Goal: Task Accomplishment & Management: Manage account settings

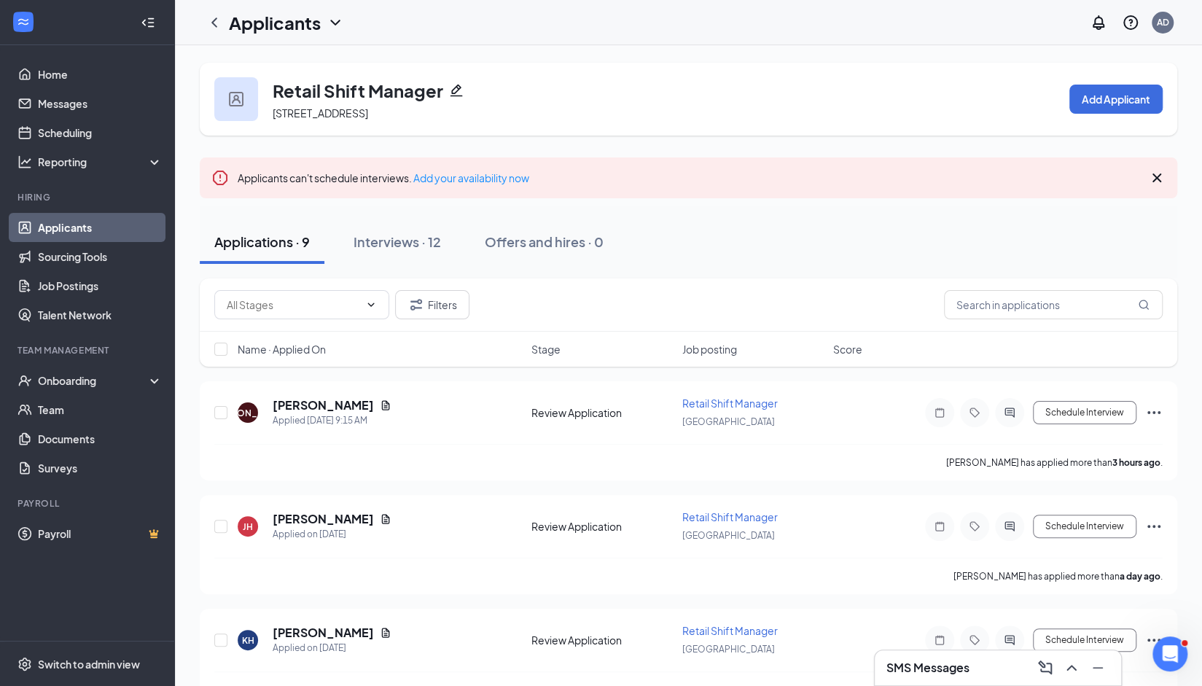
click at [989, 667] on div "SMS Messages" at bounding box center [997, 667] width 223 height 23
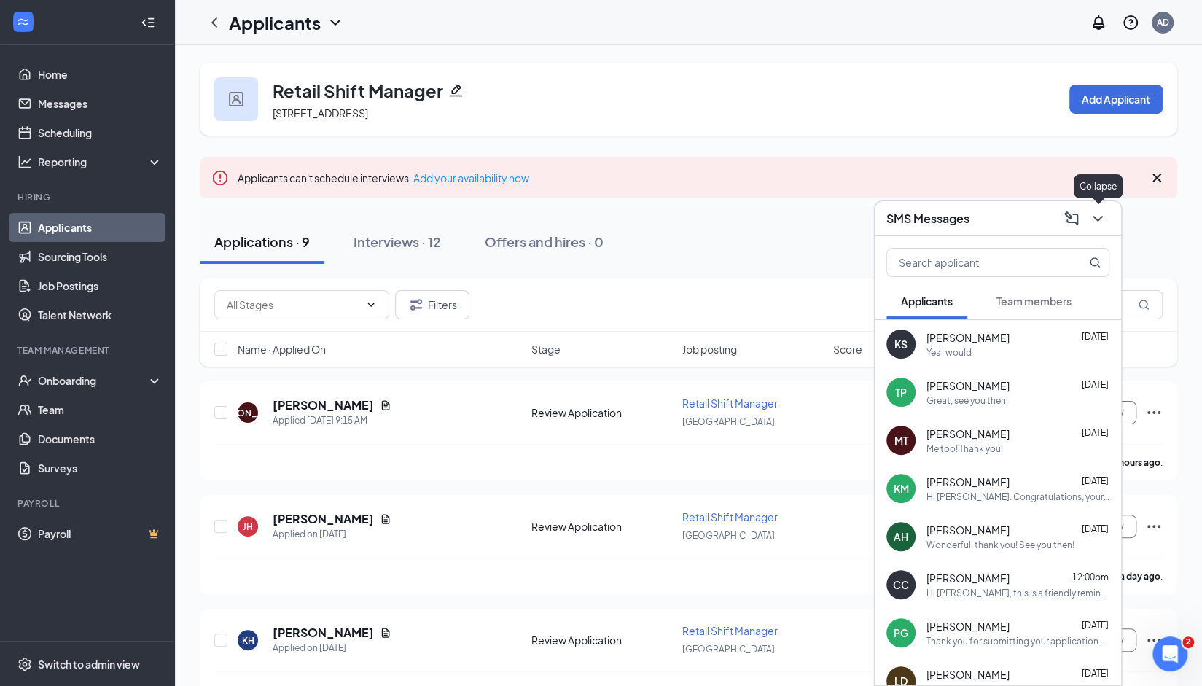
click at [1103, 216] on icon "ChevronDown" at bounding box center [1097, 218] width 17 height 17
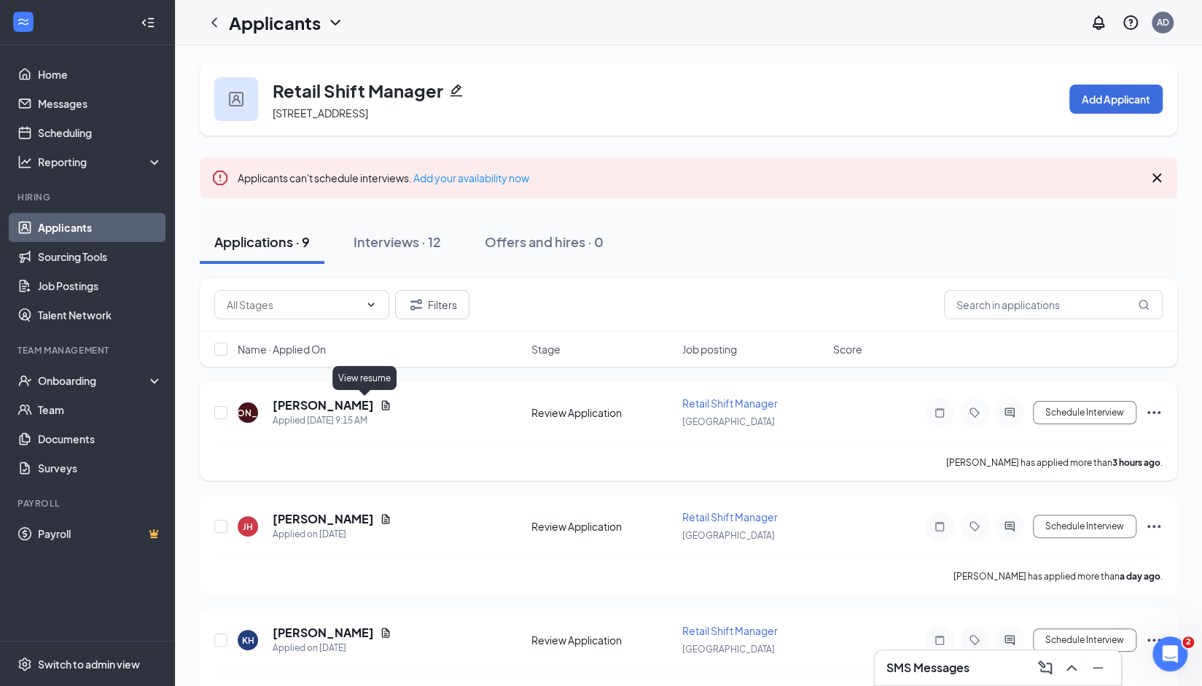
click at [382, 406] on icon "Document" at bounding box center [386, 404] width 8 height 9
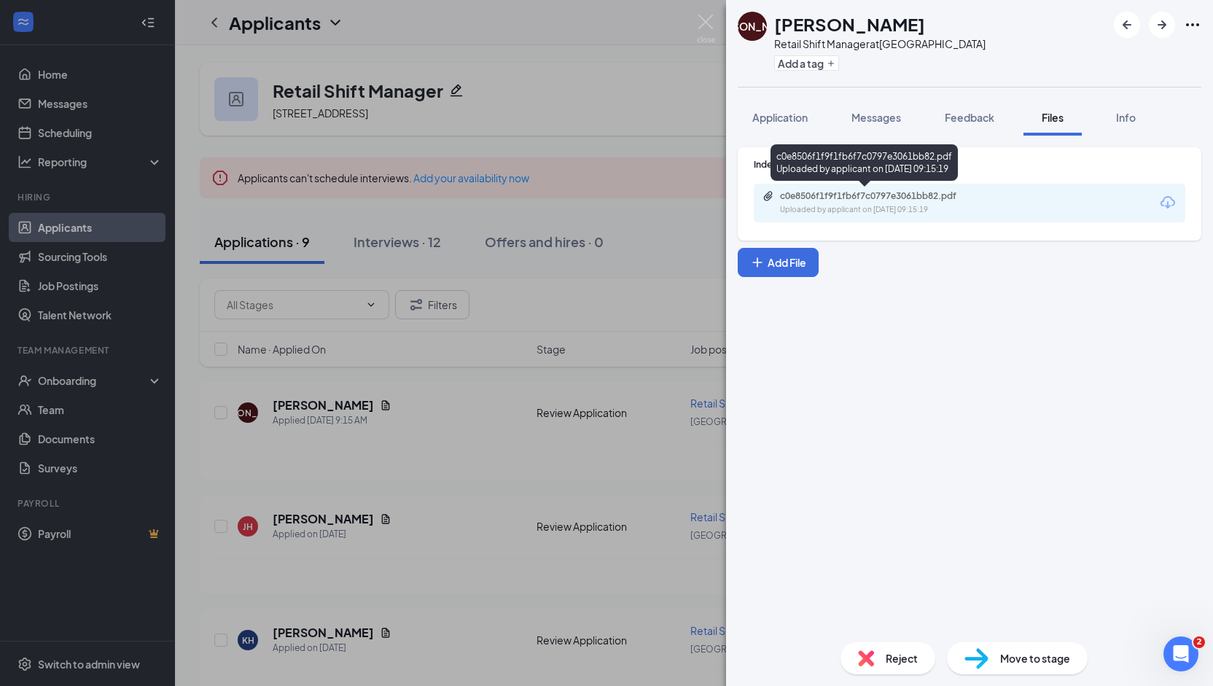
click at [857, 184] on div "c0e8506f1f9f1fb6f7c0797e3061bb82.pdf Uploaded by applicant on [DATE] 09:15:19" at bounding box center [863, 165] width 187 height 42
click at [860, 195] on div "c0e8506f1f9f1fb6f7c0797e3061bb82.pdf" at bounding box center [882, 196] width 204 height 12
click at [707, 27] on img at bounding box center [706, 29] width 18 height 28
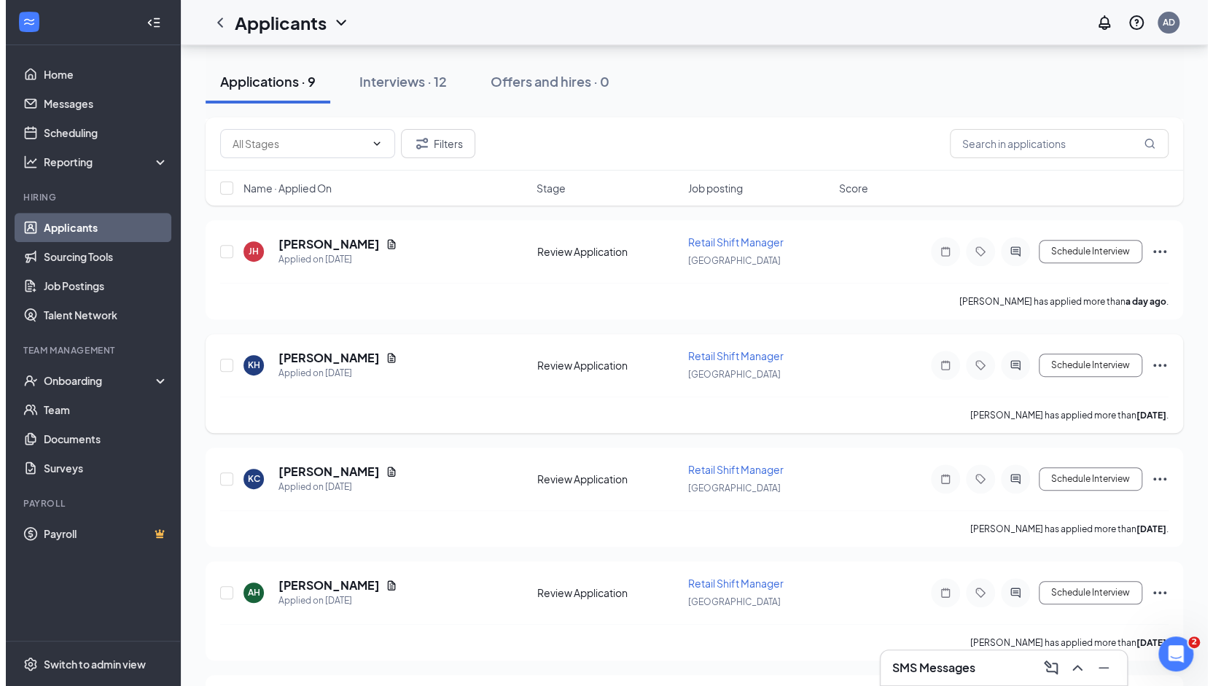
scroll to position [280, 0]
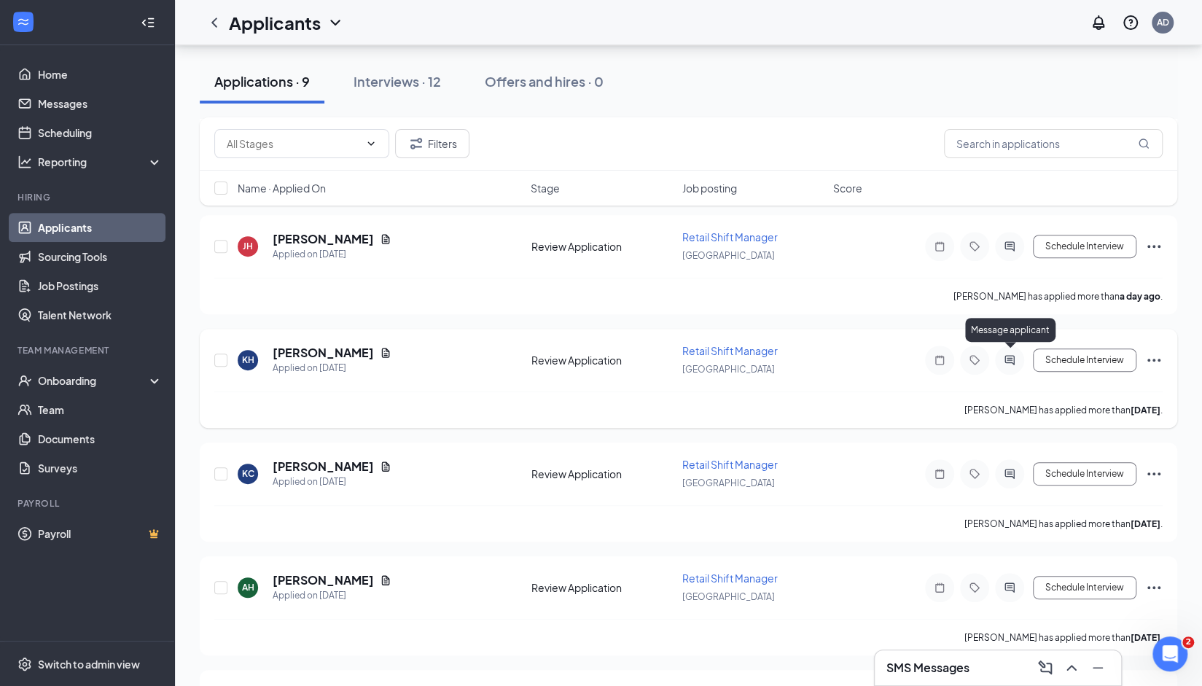
click at [1006, 358] on icon "ActiveChat" at bounding box center [1009, 360] width 17 height 12
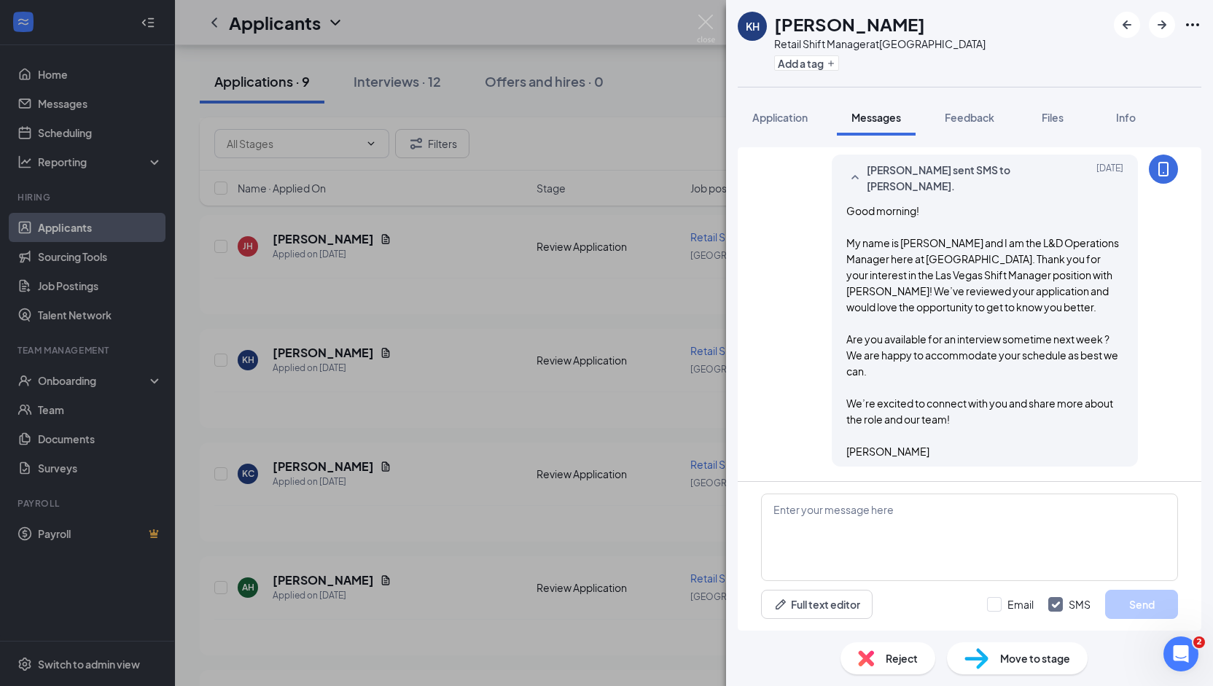
scroll to position [681, 0]
click at [888, 658] on span "Reject" at bounding box center [901, 658] width 32 height 16
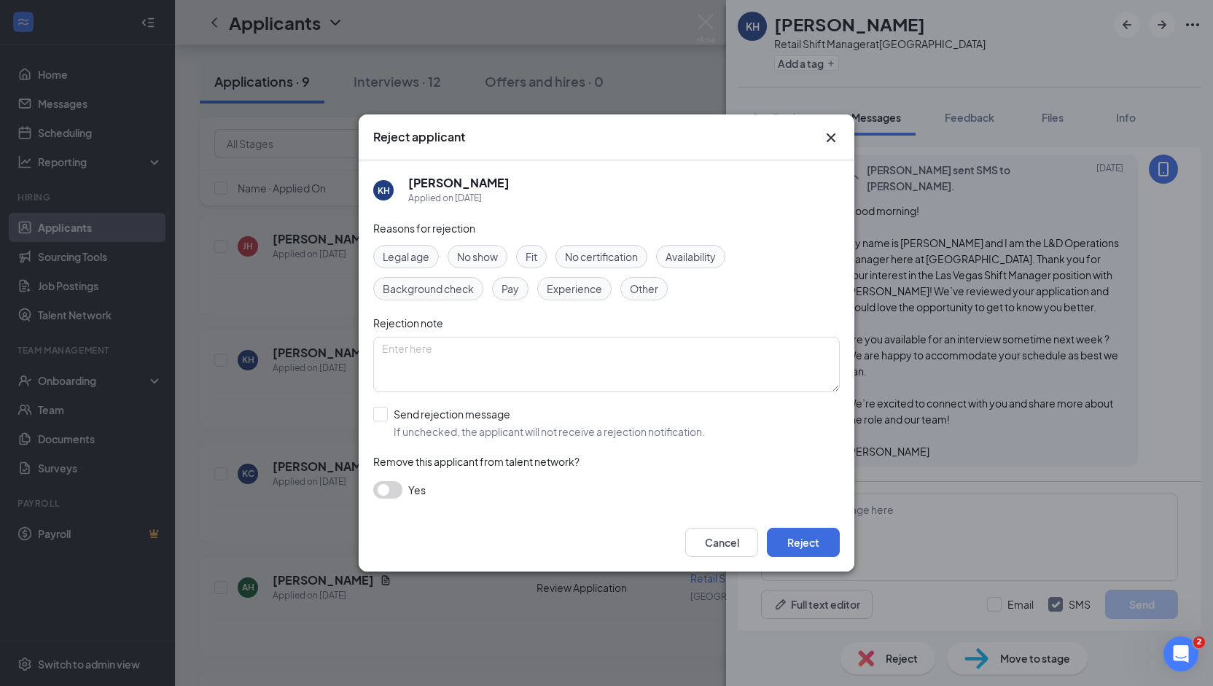
click at [525, 253] on span "Fit" at bounding box center [531, 257] width 12 height 16
click at [800, 541] on button "Reject" at bounding box center [803, 542] width 73 height 29
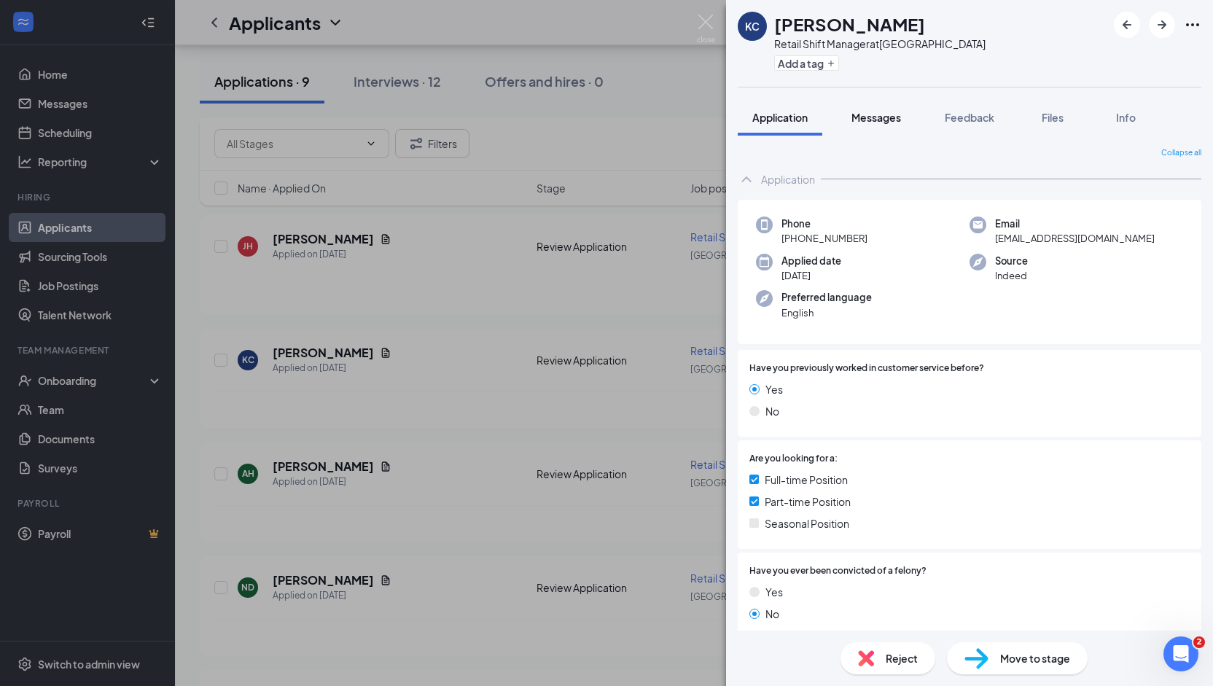
click at [869, 113] on span "Messages" at bounding box center [876, 117] width 50 height 13
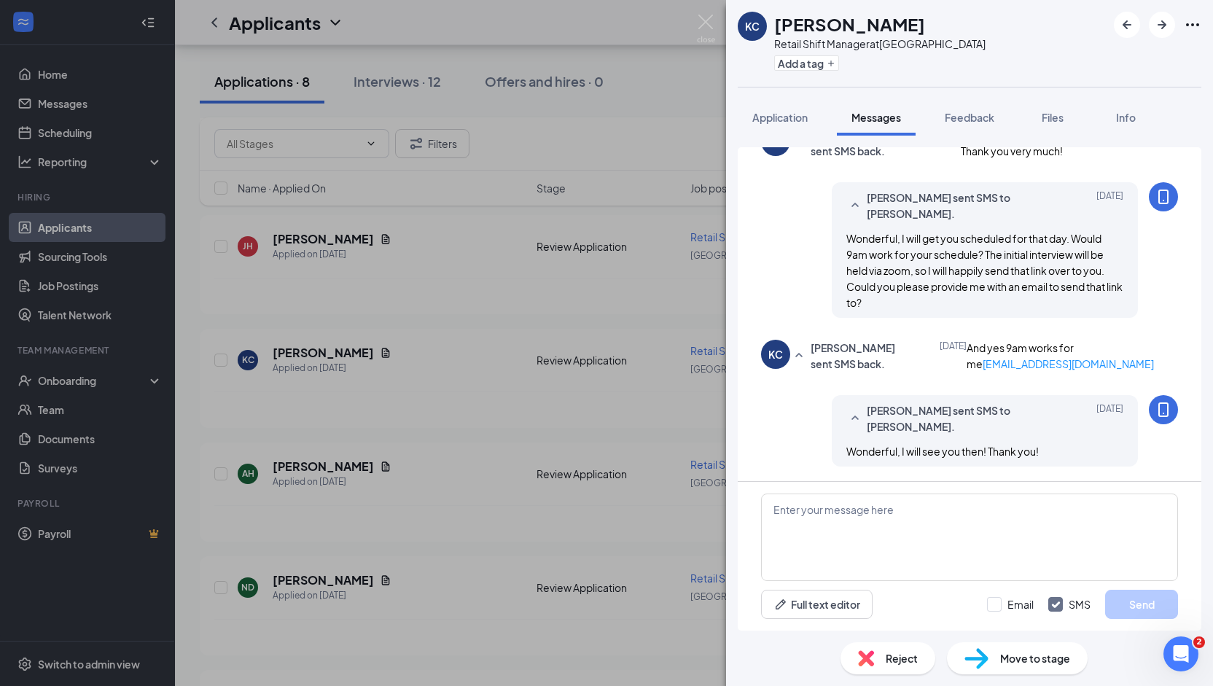
scroll to position [1160, 0]
click at [698, 17] on img at bounding box center [706, 29] width 18 height 28
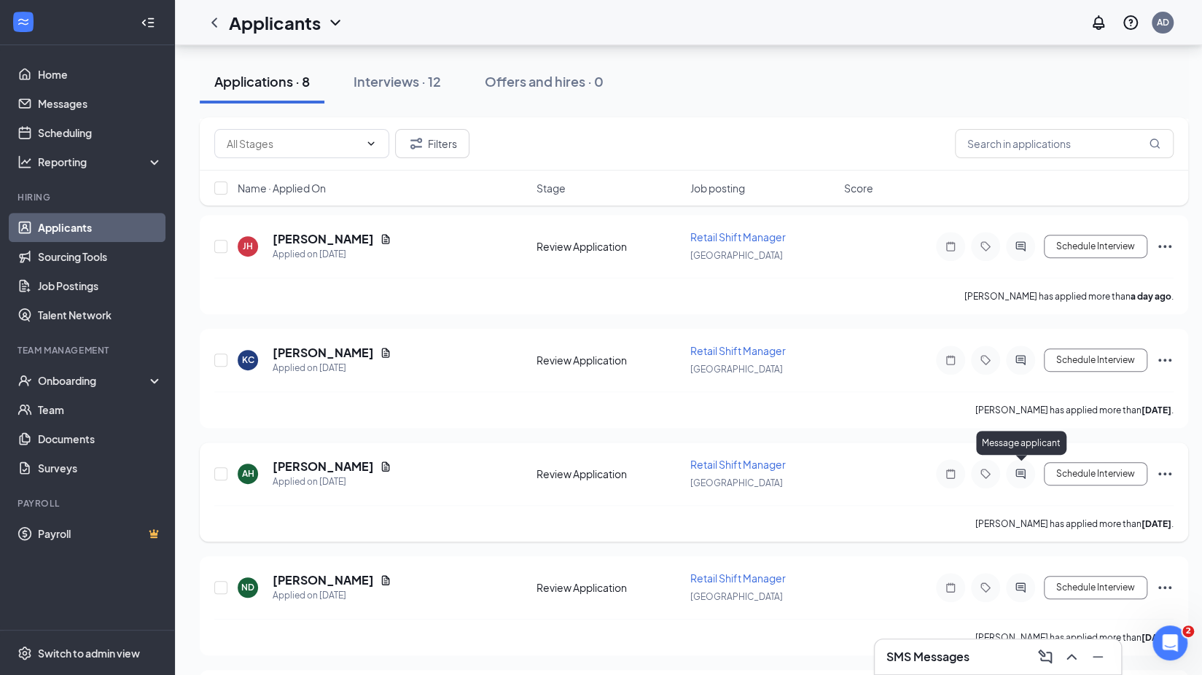
click at [1016, 472] on icon "ActiveChat" at bounding box center [1020, 474] width 17 height 12
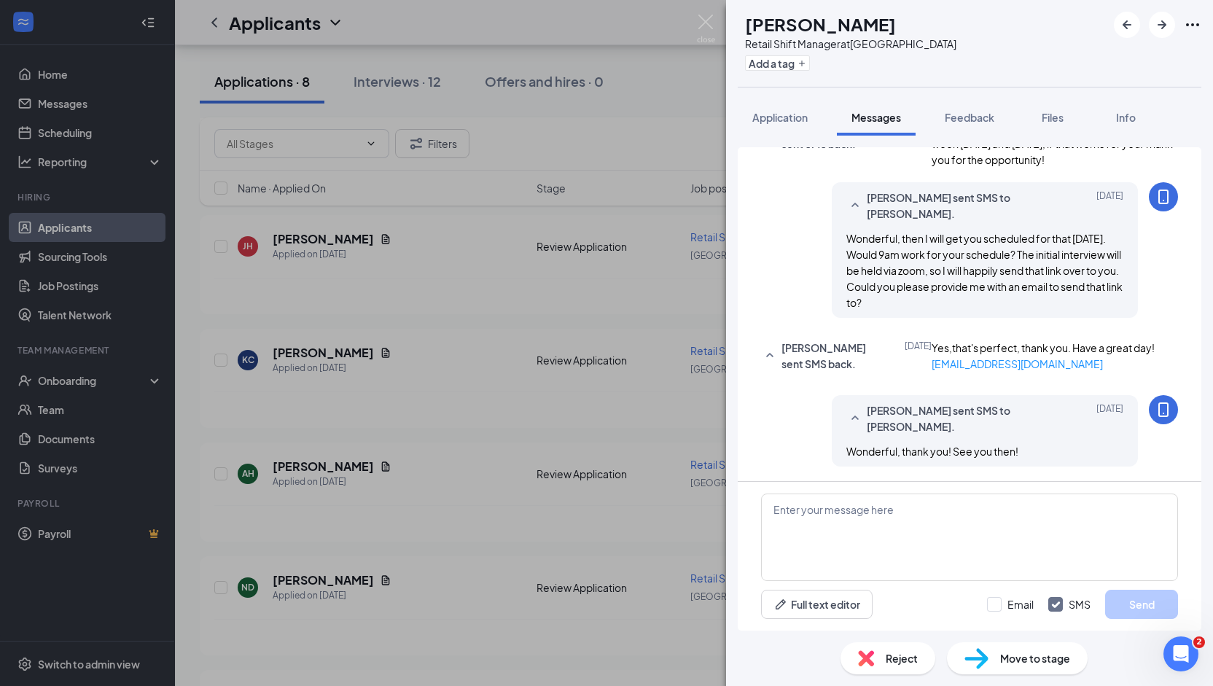
scroll to position [1141, 0]
click at [704, 28] on img at bounding box center [706, 29] width 18 height 28
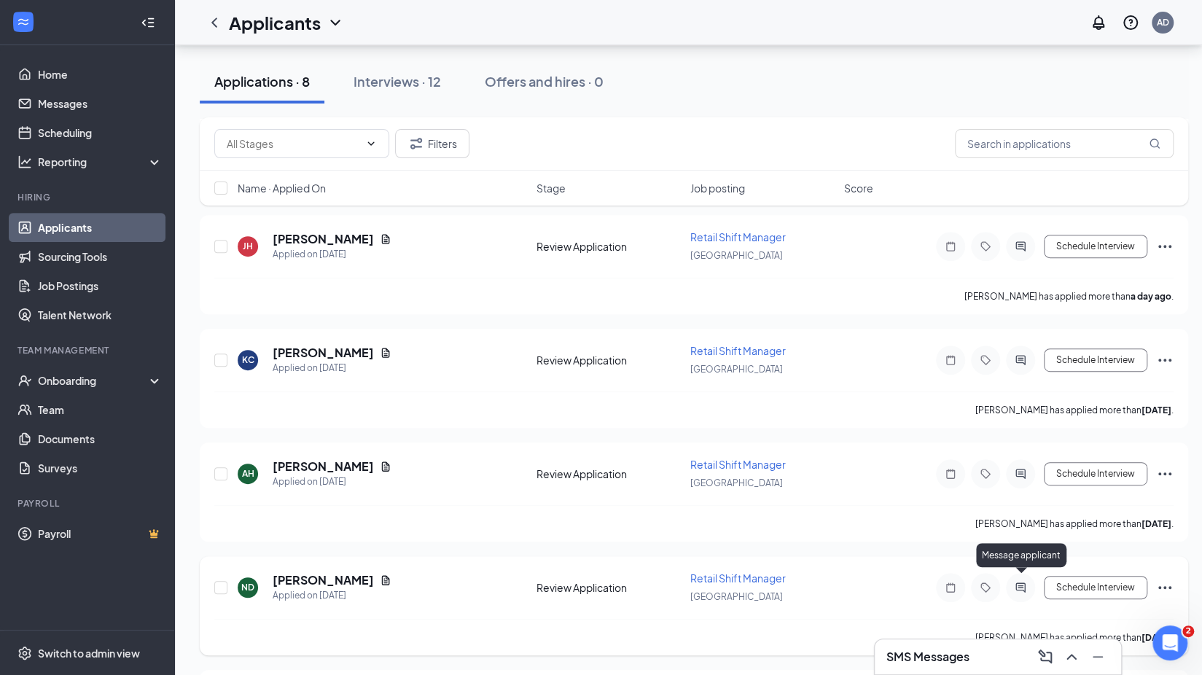
click at [1021, 582] on icon "ActiveChat" at bounding box center [1020, 588] width 17 height 12
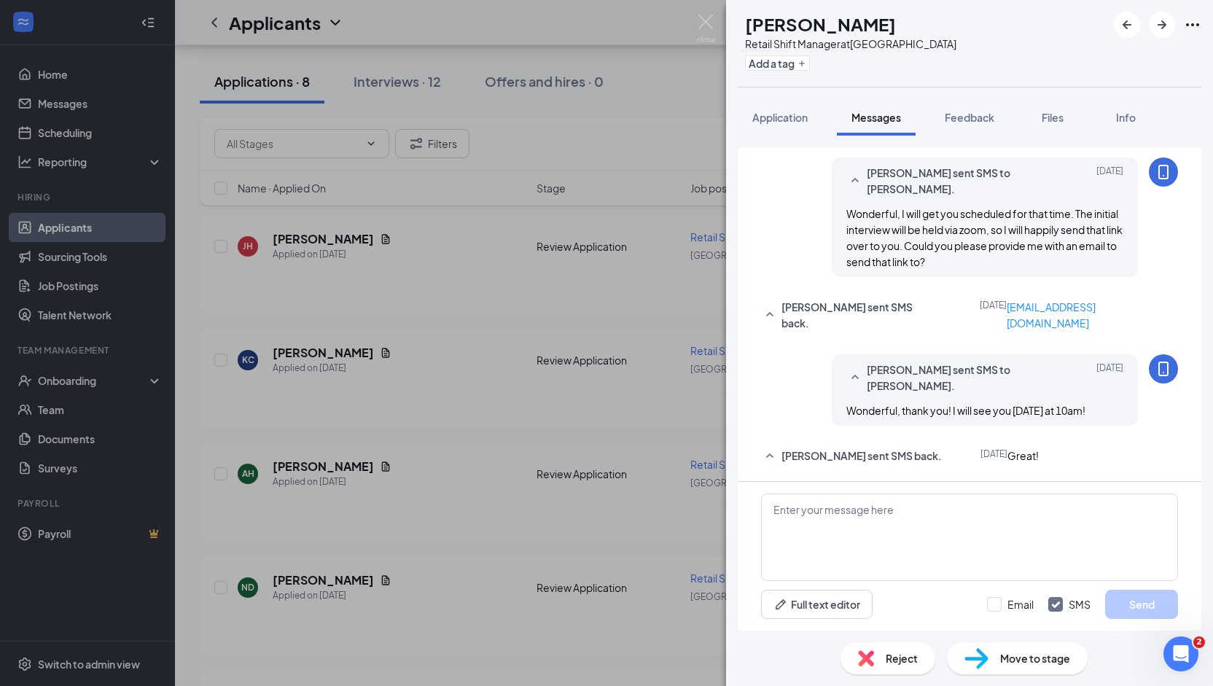
scroll to position [958, 0]
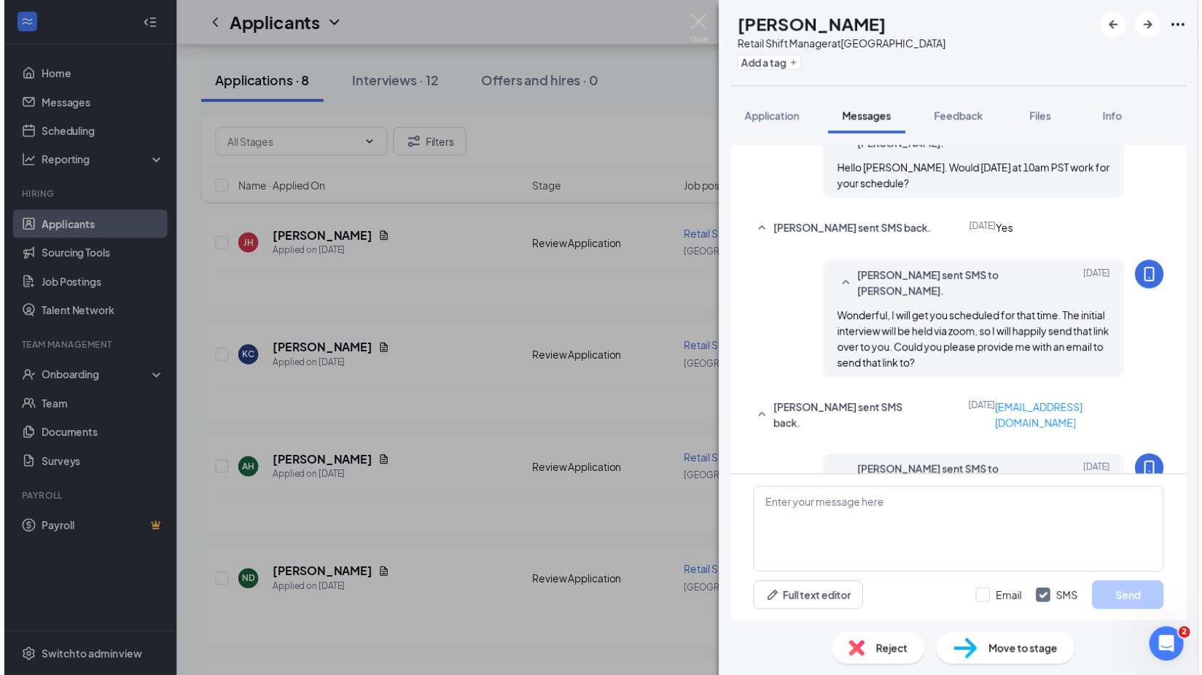
scroll to position [571, 0]
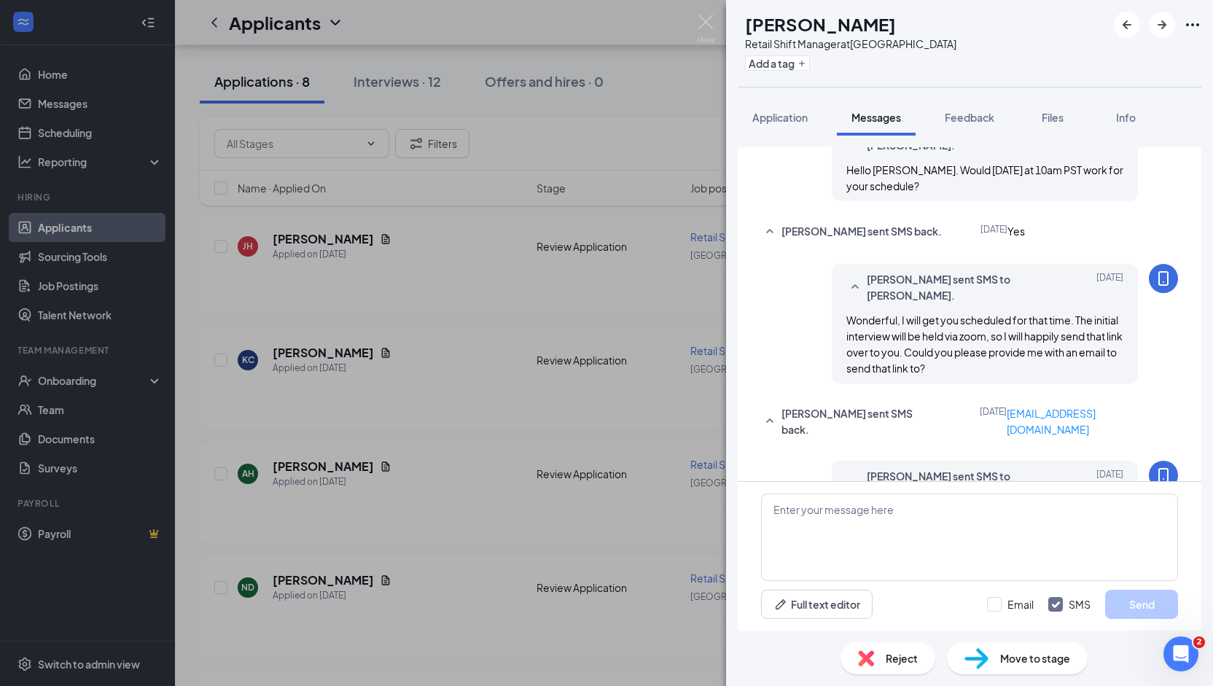
click at [868, 657] on img at bounding box center [866, 658] width 16 height 16
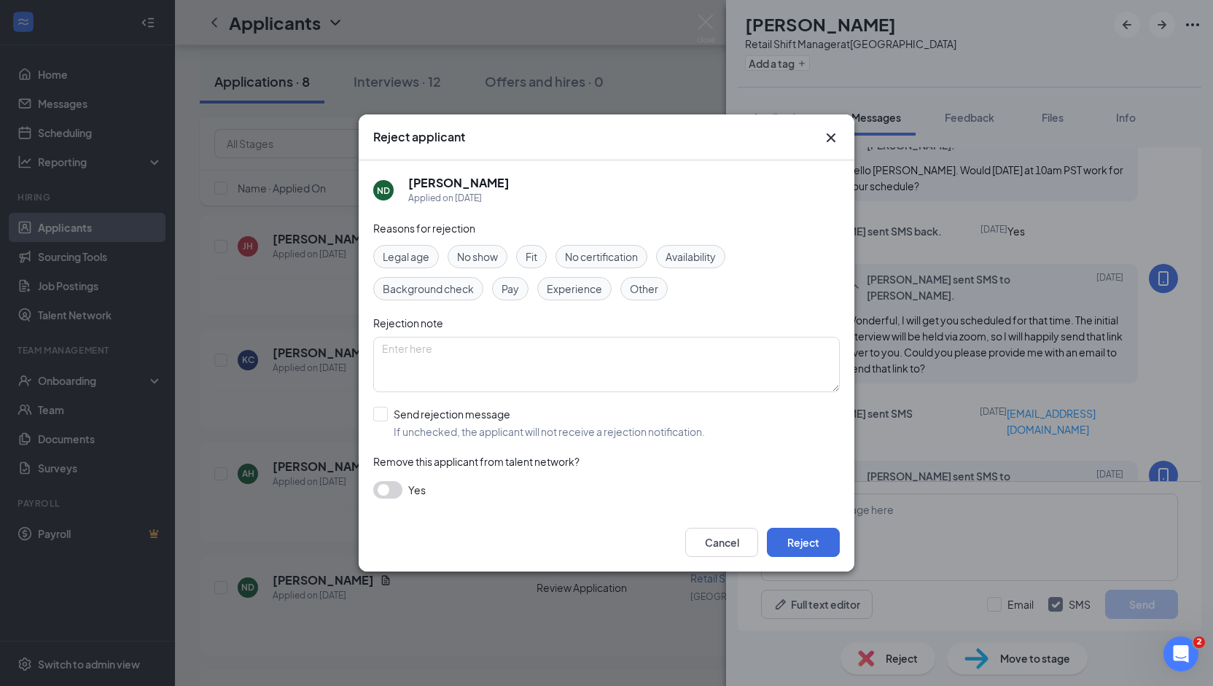
click at [469, 260] on span "No show" at bounding box center [477, 257] width 41 height 16
click at [815, 535] on button "Reject" at bounding box center [803, 542] width 73 height 29
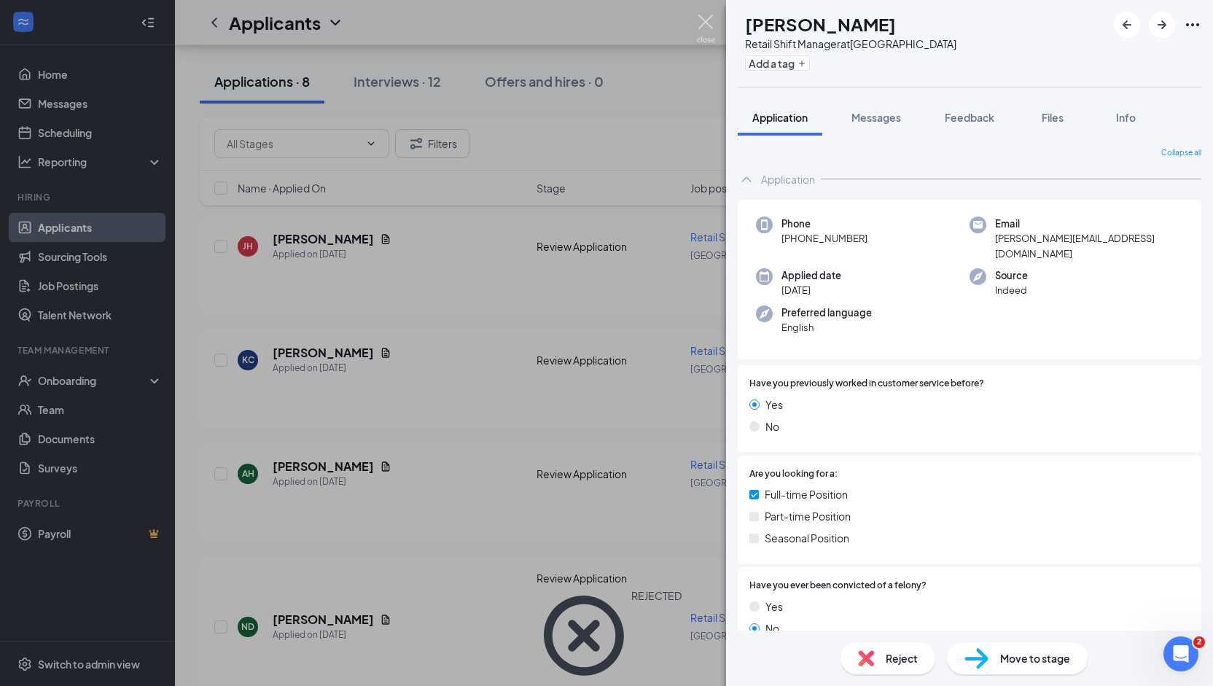
click at [705, 15] on img at bounding box center [706, 29] width 18 height 28
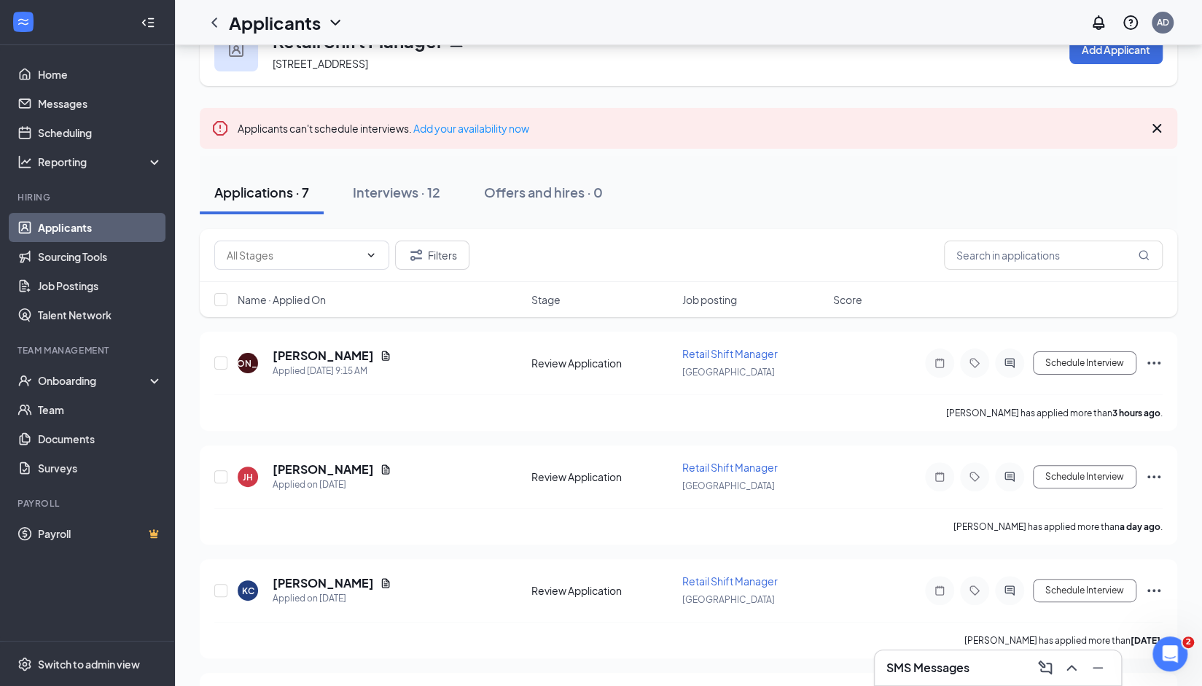
scroll to position [49, 0]
